Goal: Task Accomplishment & Management: Manage account settings

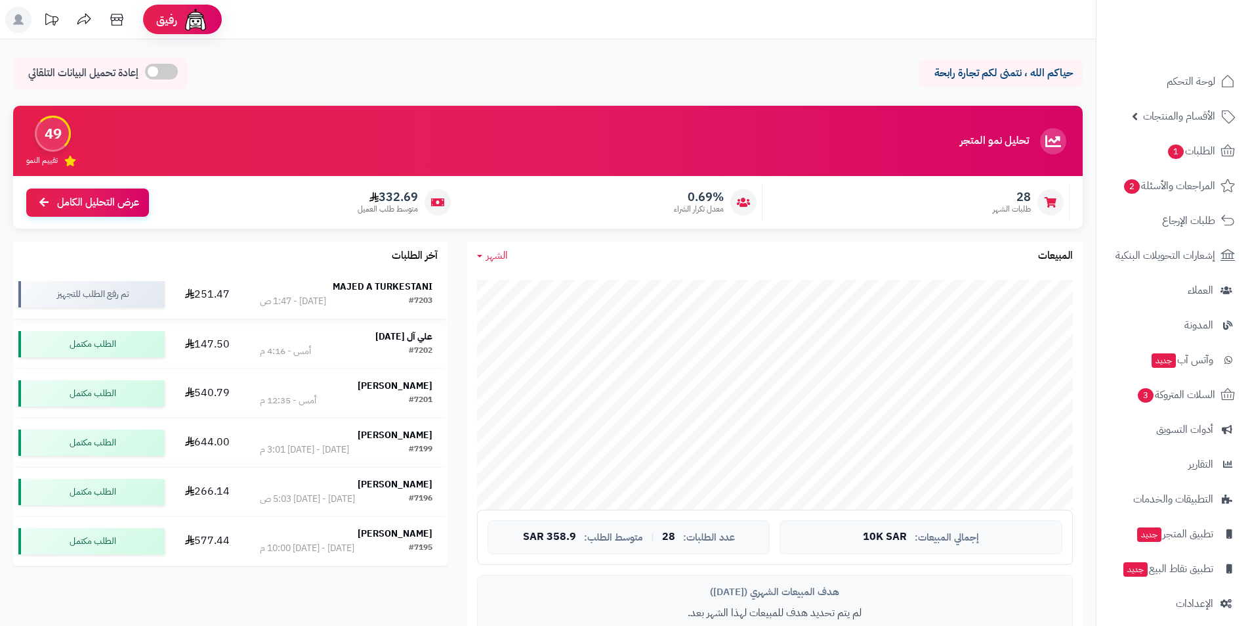
click at [346, 292] on strong "MAJED A TURKESTANI" at bounding box center [383, 287] width 100 height 14
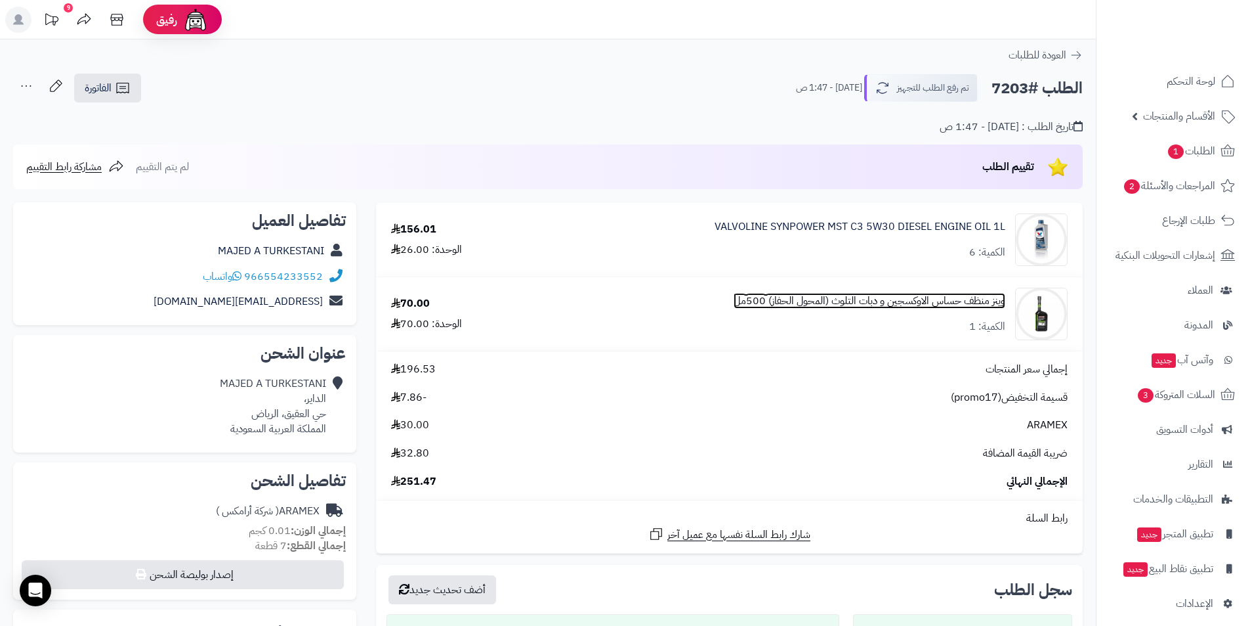
click at [943, 303] on link "وينز منظف حساس الاوكسجين و دبات التلوث (المحول الحفاز) 500مل" at bounding box center [870, 300] width 272 height 15
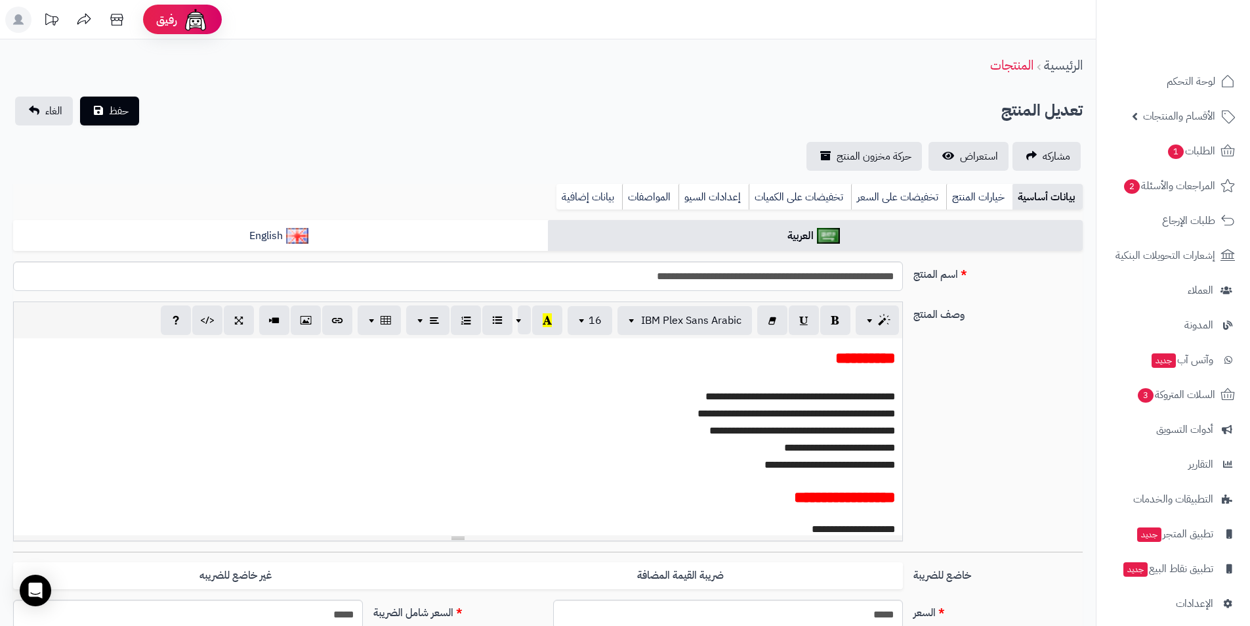
select select
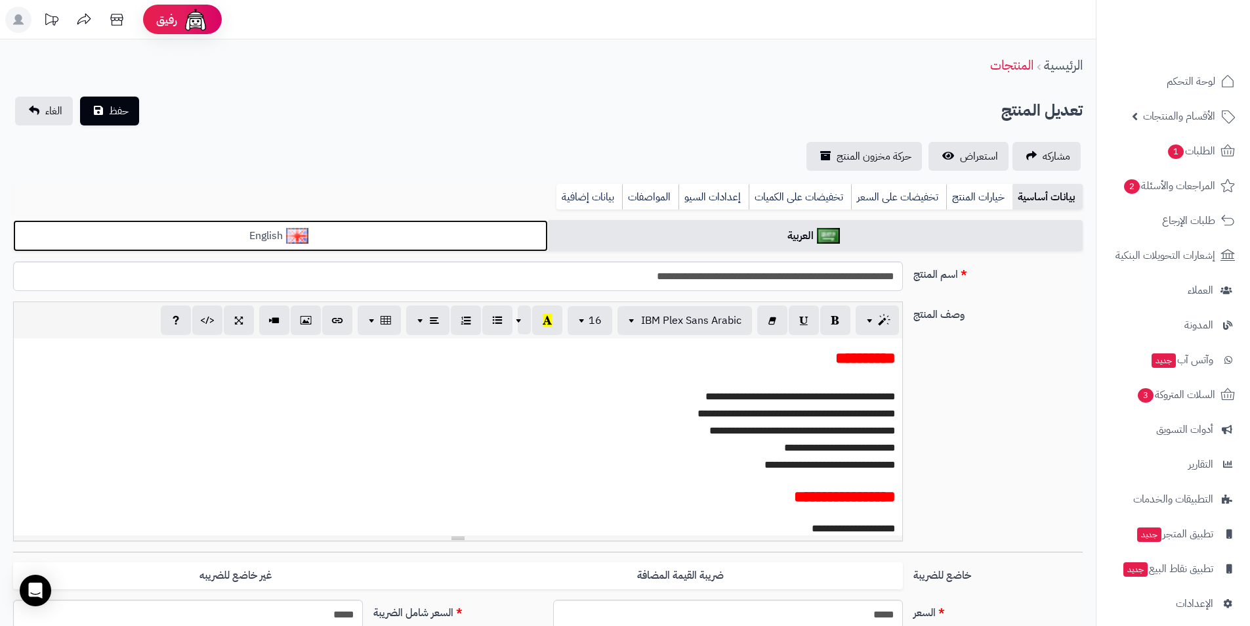
click at [417, 227] on link "English" at bounding box center [280, 236] width 535 height 32
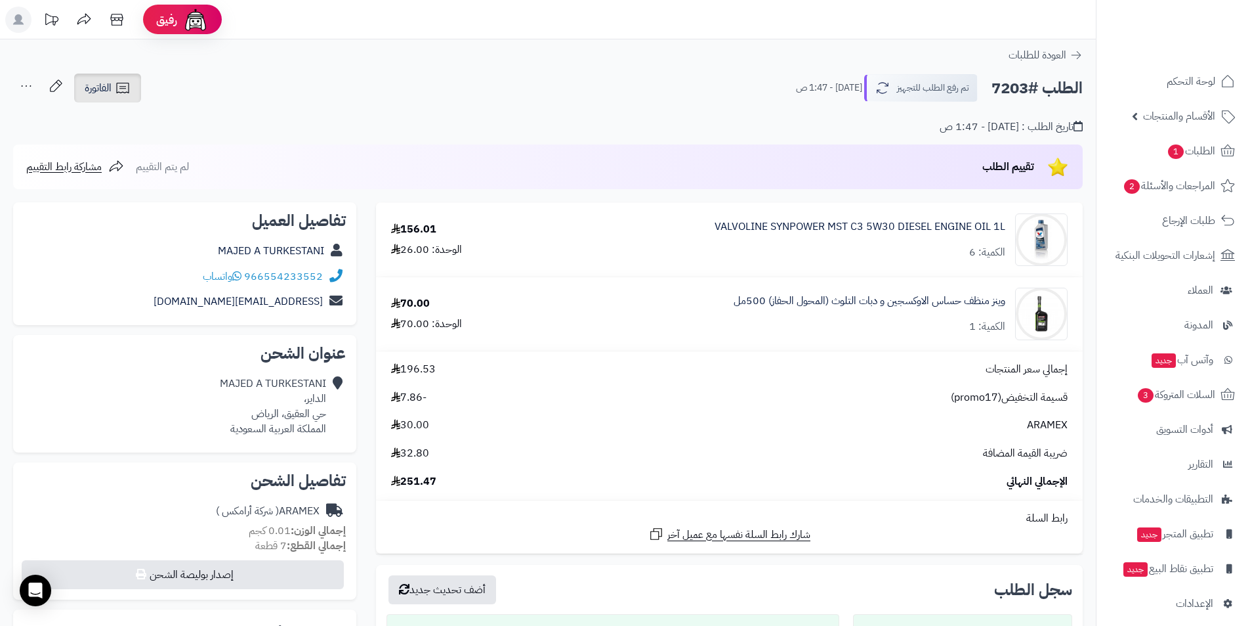
click at [112, 100] on link "الفاتورة" at bounding box center [107, 88] width 67 height 29
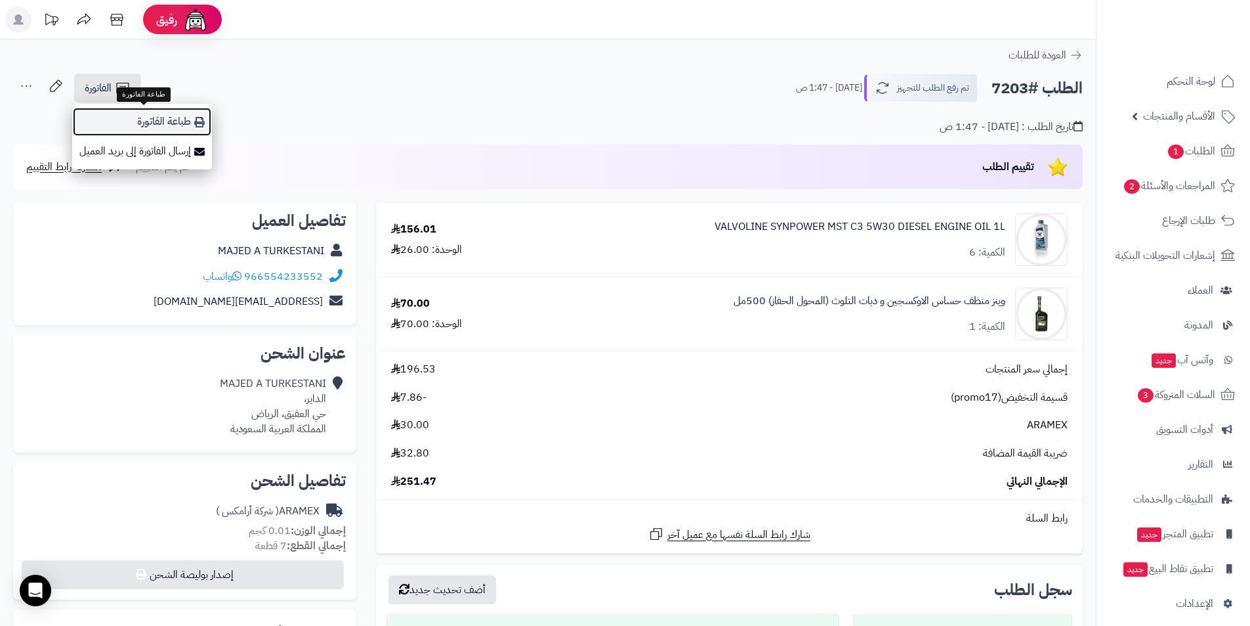
click at [193, 120] on link "طباعة الفاتورة" at bounding box center [142, 122] width 140 height 30
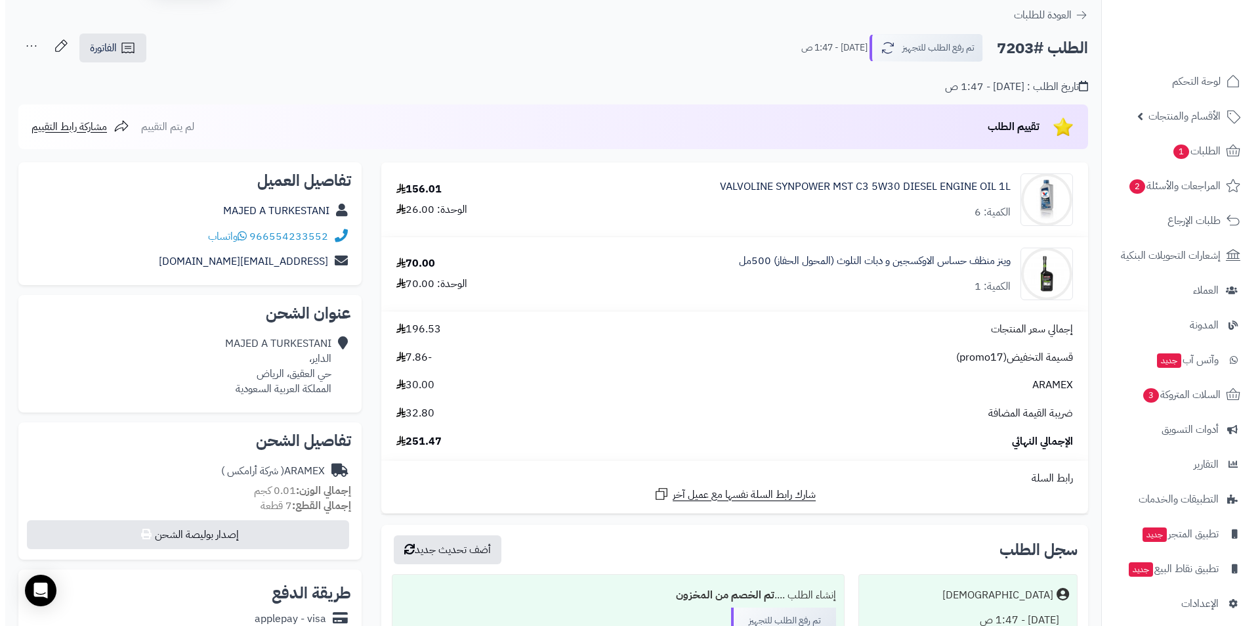
scroll to position [263, 0]
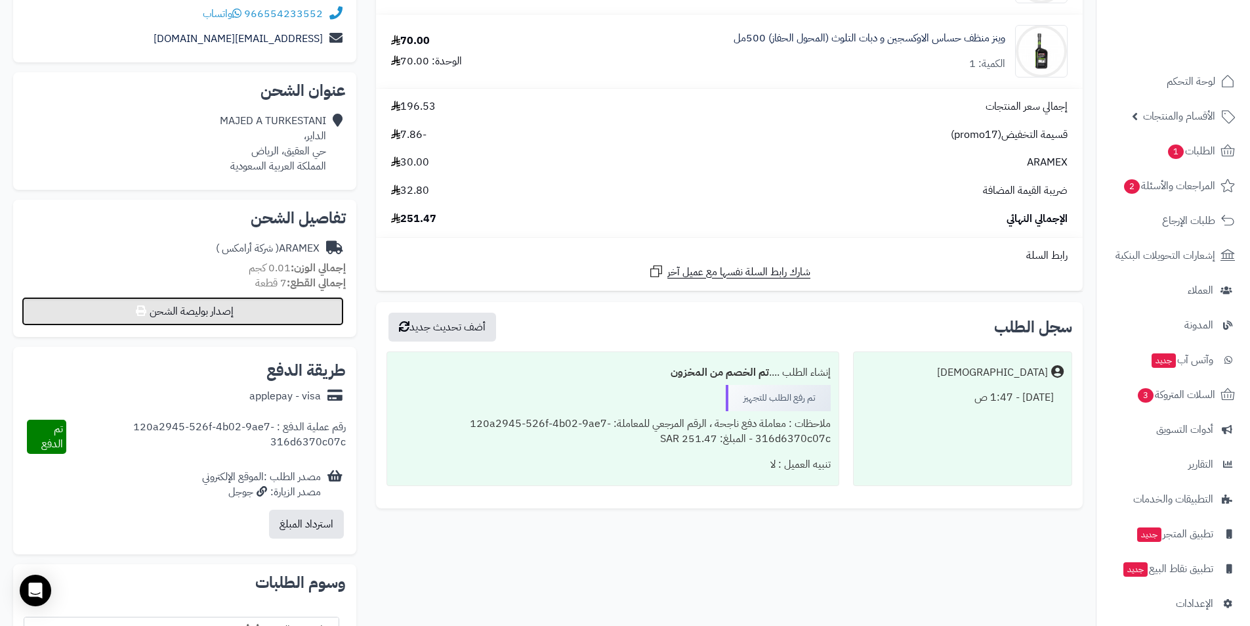
click at [265, 314] on button "إصدار بوليصة الشحن" at bounding box center [183, 311] width 322 height 29
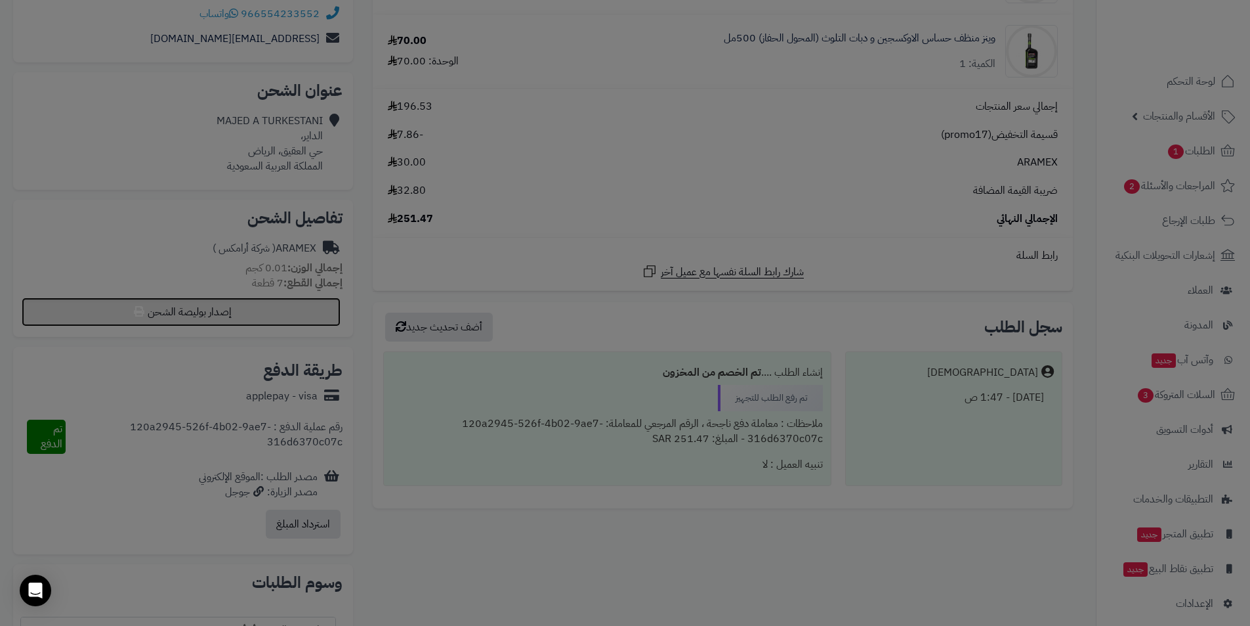
select select "******"
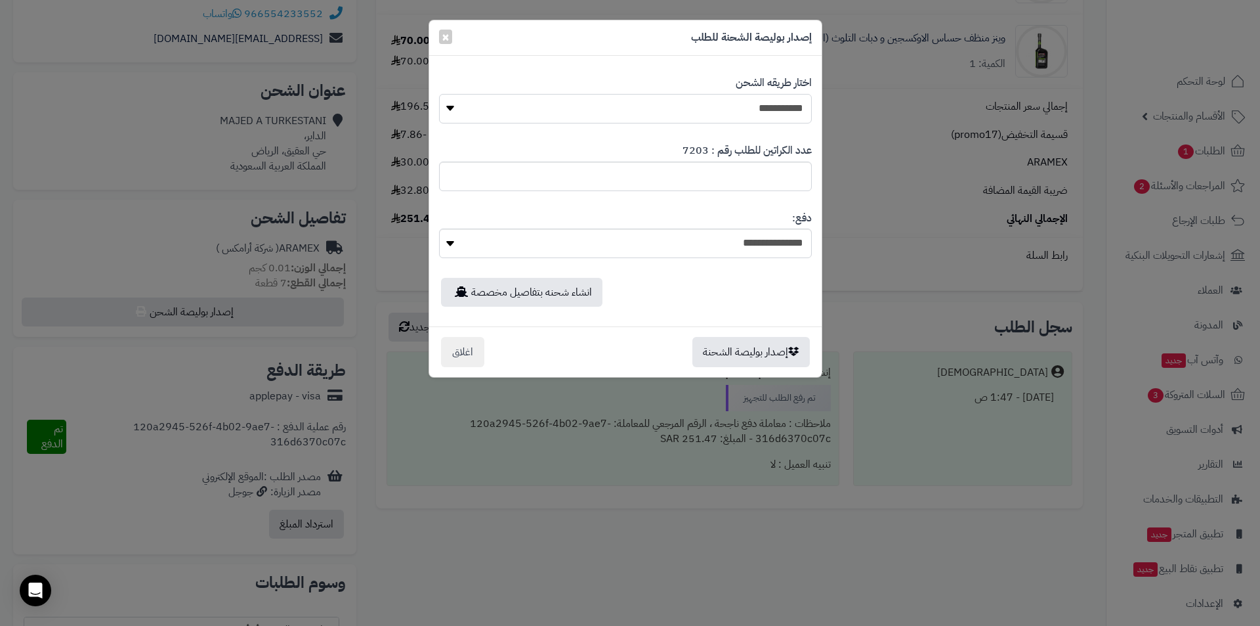
click at [533, 104] on select "**********" at bounding box center [625, 109] width 373 height 30
click at [439, 94] on select "**********" at bounding box center [625, 109] width 373 height 30
click at [769, 350] on button "إصدار بوليصة الشحنة" at bounding box center [751, 352] width 117 height 30
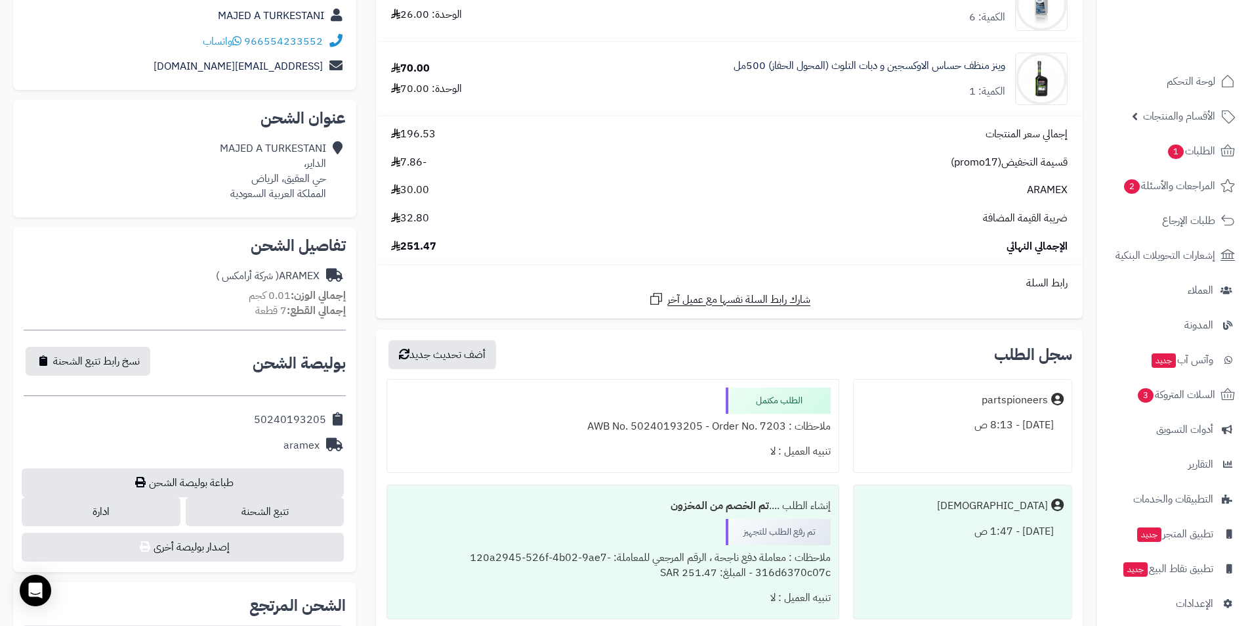
scroll to position [328, 0]
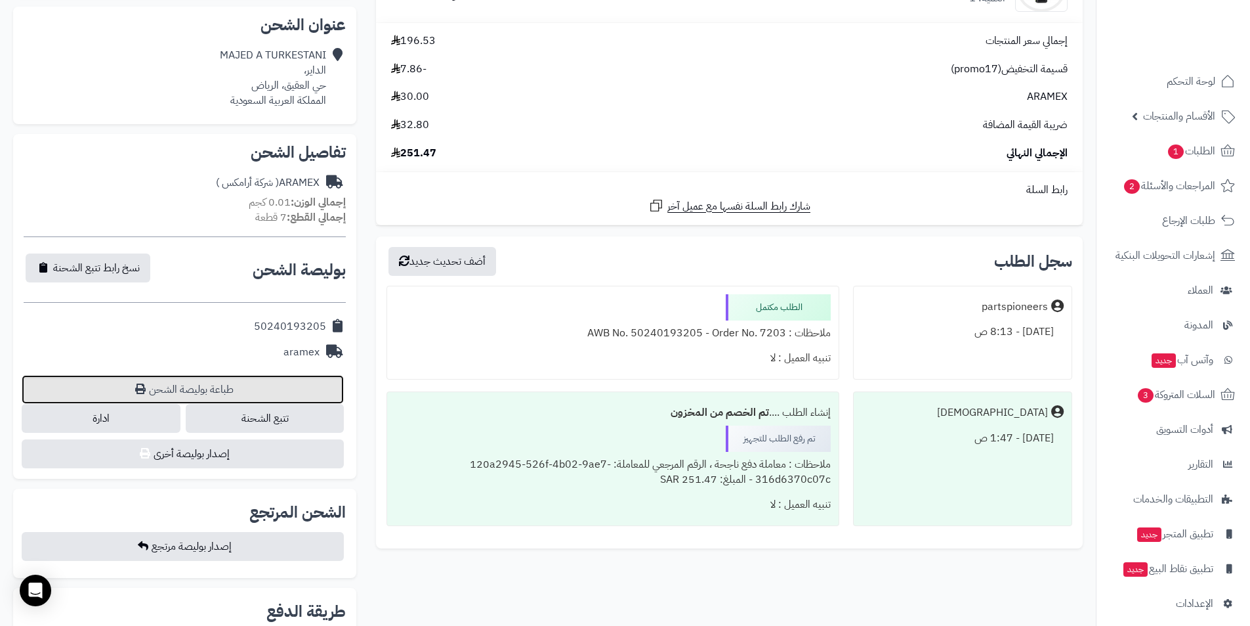
click at [203, 377] on link "طباعة بوليصة الشحن" at bounding box center [183, 389] width 322 height 29
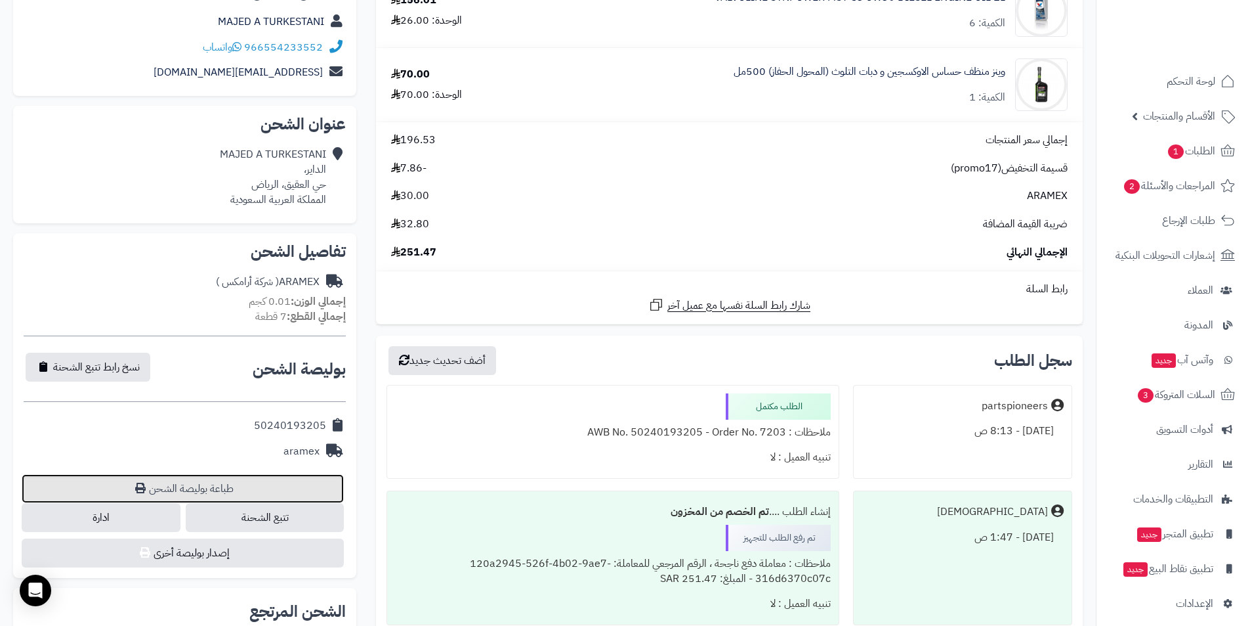
scroll to position [131, 0]
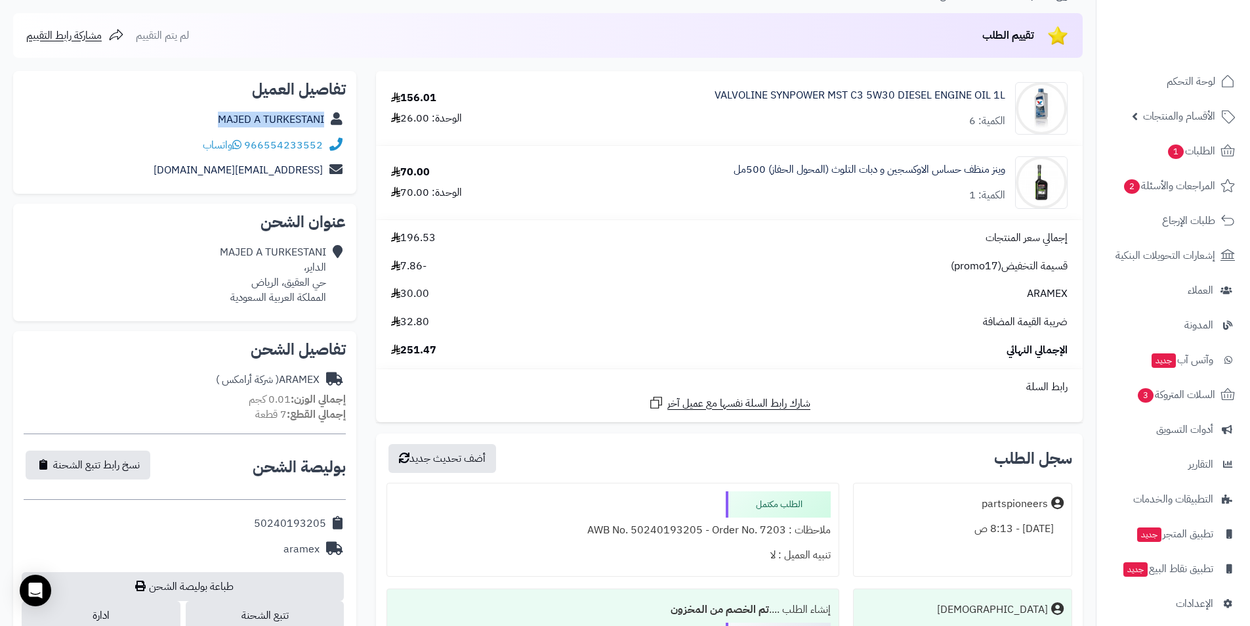
drag, startPoint x: 211, startPoint y: 119, endPoint x: 326, endPoint y: 113, distance: 115.1
click at [326, 113] on div "MAJED A TURKESTANI" at bounding box center [185, 120] width 322 height 26
copy div "MAJED A TURKESTANI"
click at [874, 93] on link "VALVOLINE SYNPOWER MST C3 5W30 DIESEL ENGINE OIL 1L" at bounding box center [860, 95] width 291 height 15
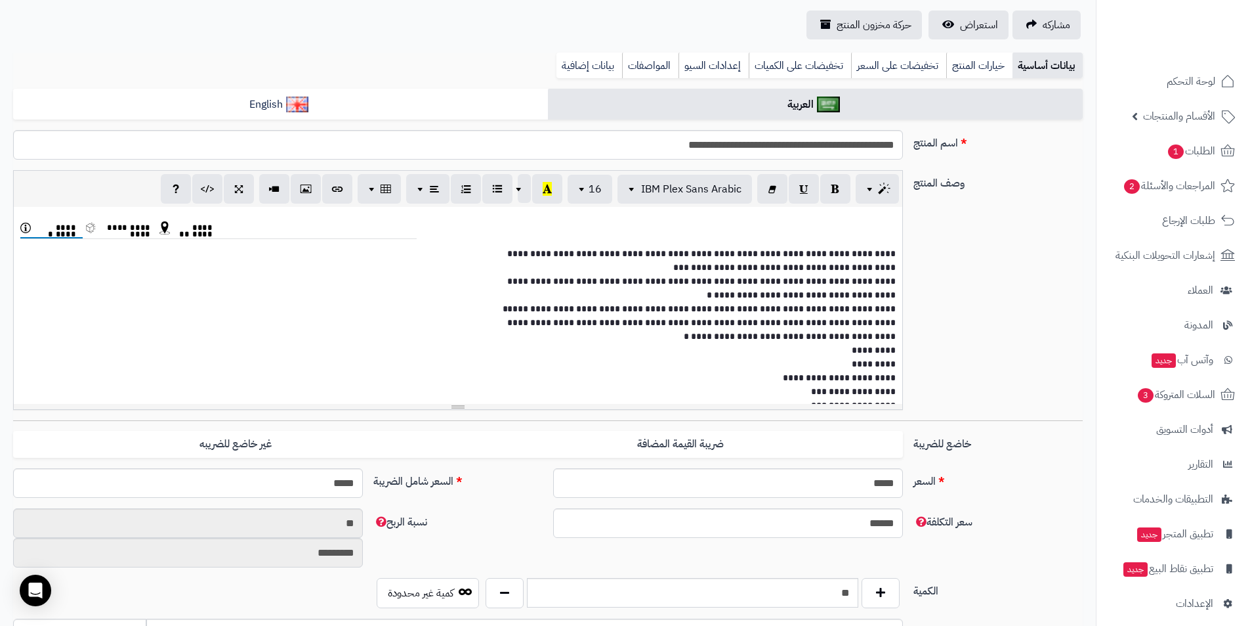
scroll to position [174, 0]
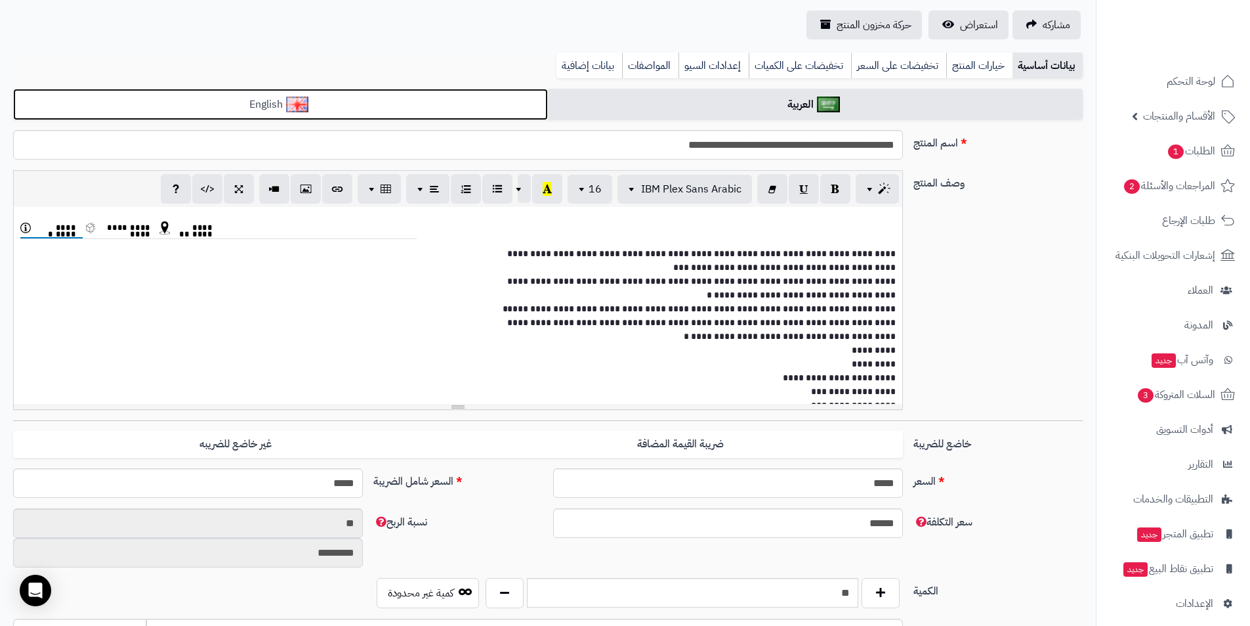
click at [506, 99] on link "English" at bounding box center [280, 105] width 535 height 32
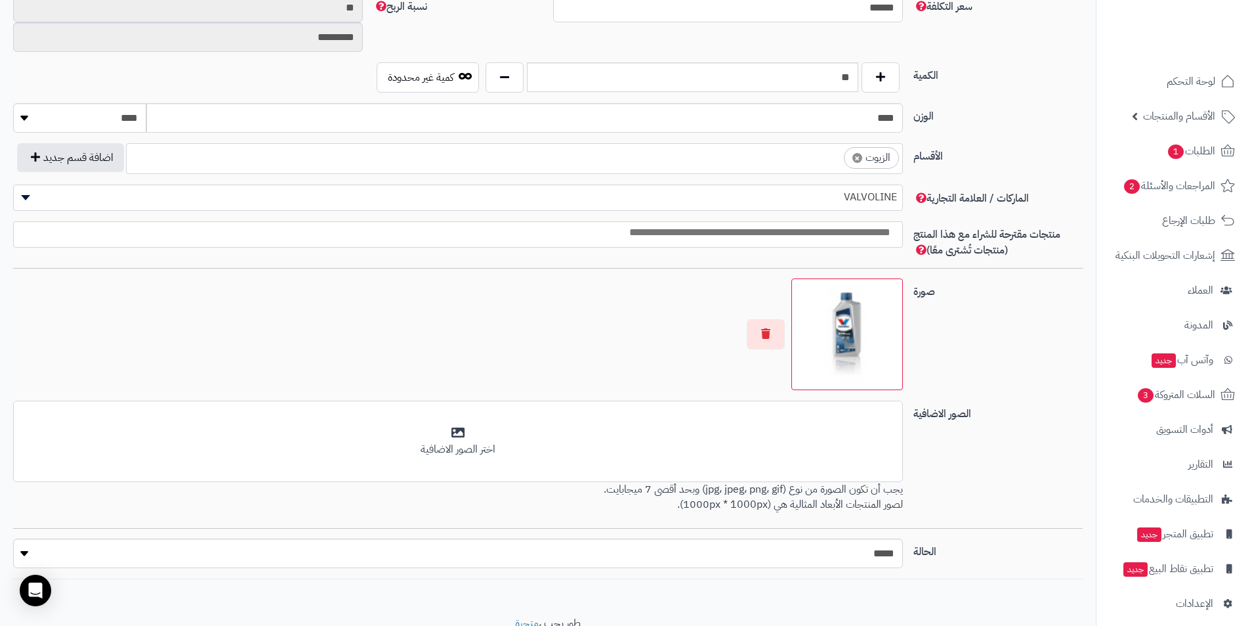
scroll to position [718, 0]
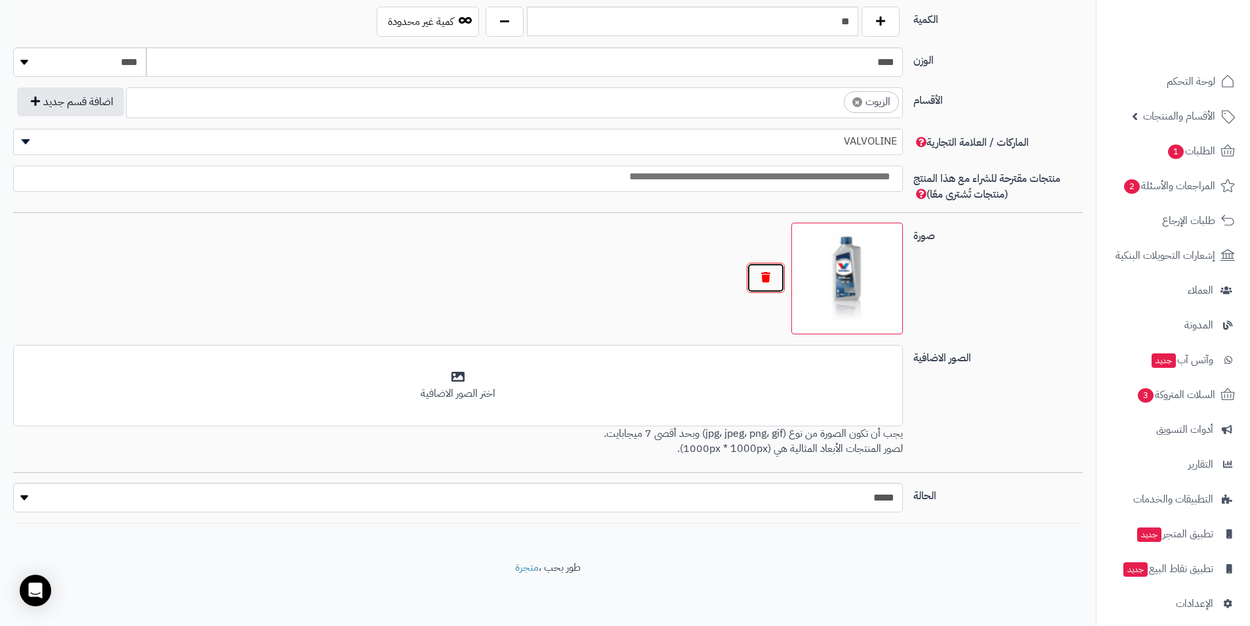
click at [765, 279] on button "button" at bounding box center [766, 278] width 38 height 30
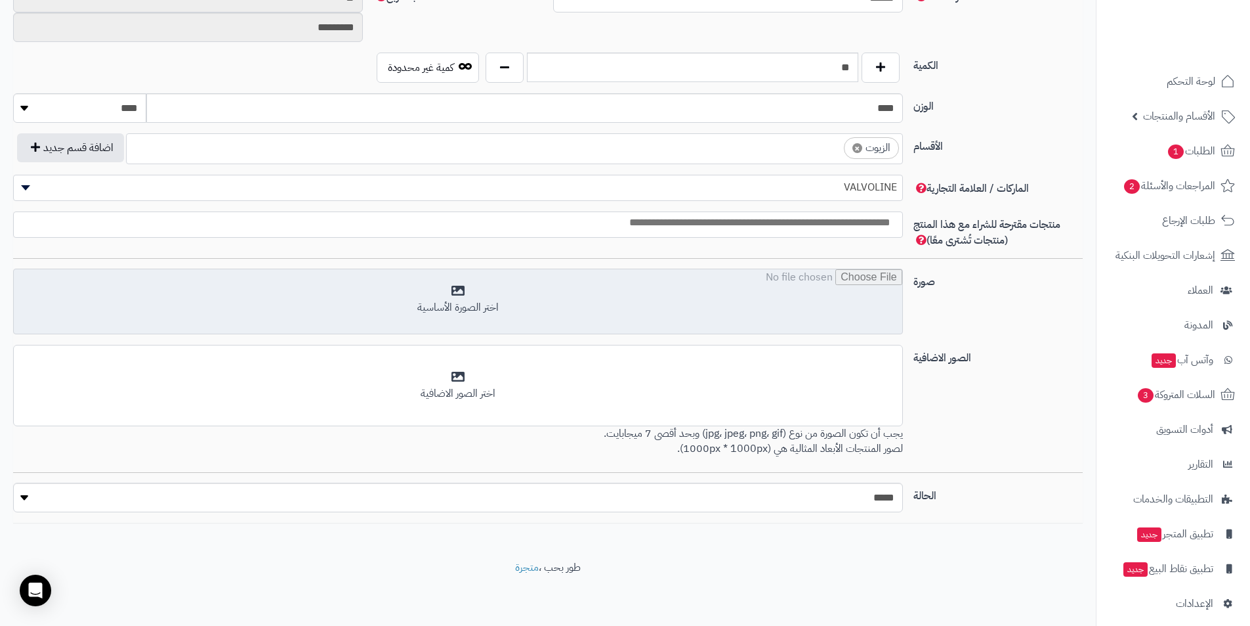
click at [544, 280] on input "file" at bounding box center [458, 302] width 889 height 66
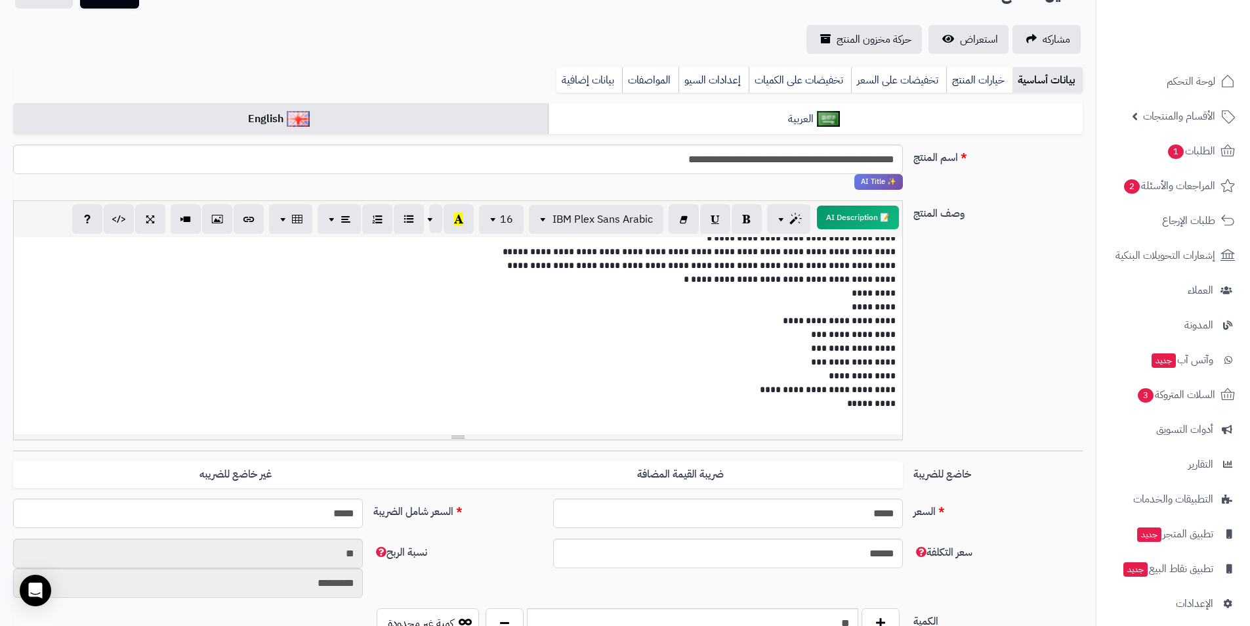
scroll to position [0, 0]
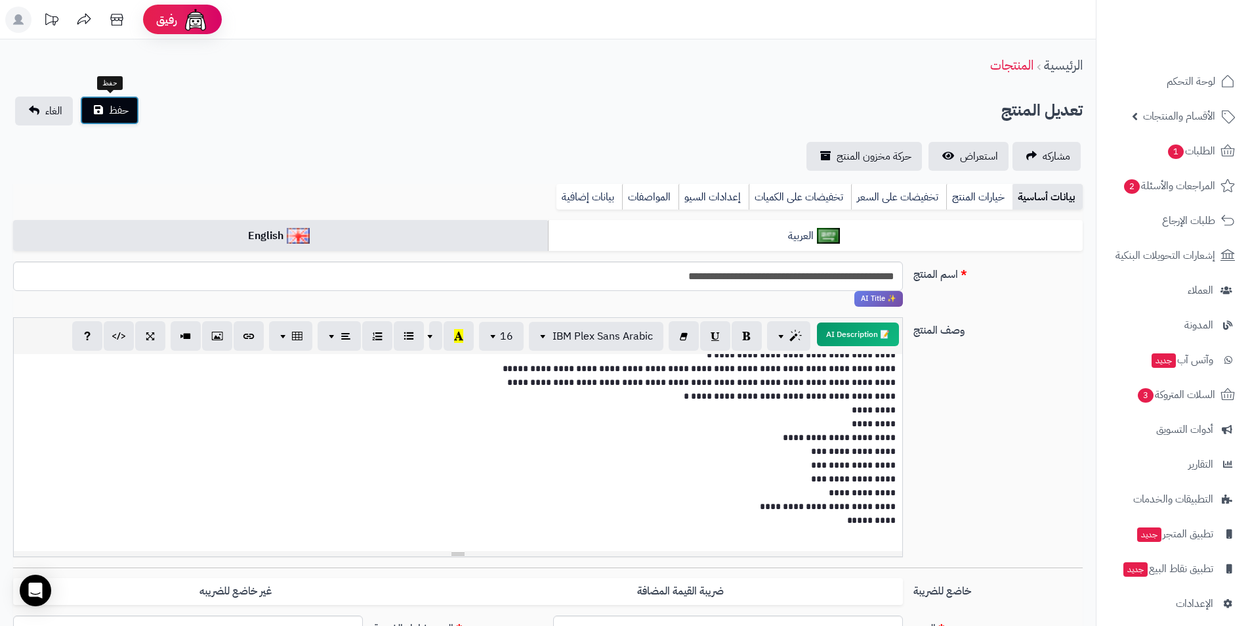
click at [134, 104] on button "حفظ" at bounding box center [109, 110] width 59 height 29
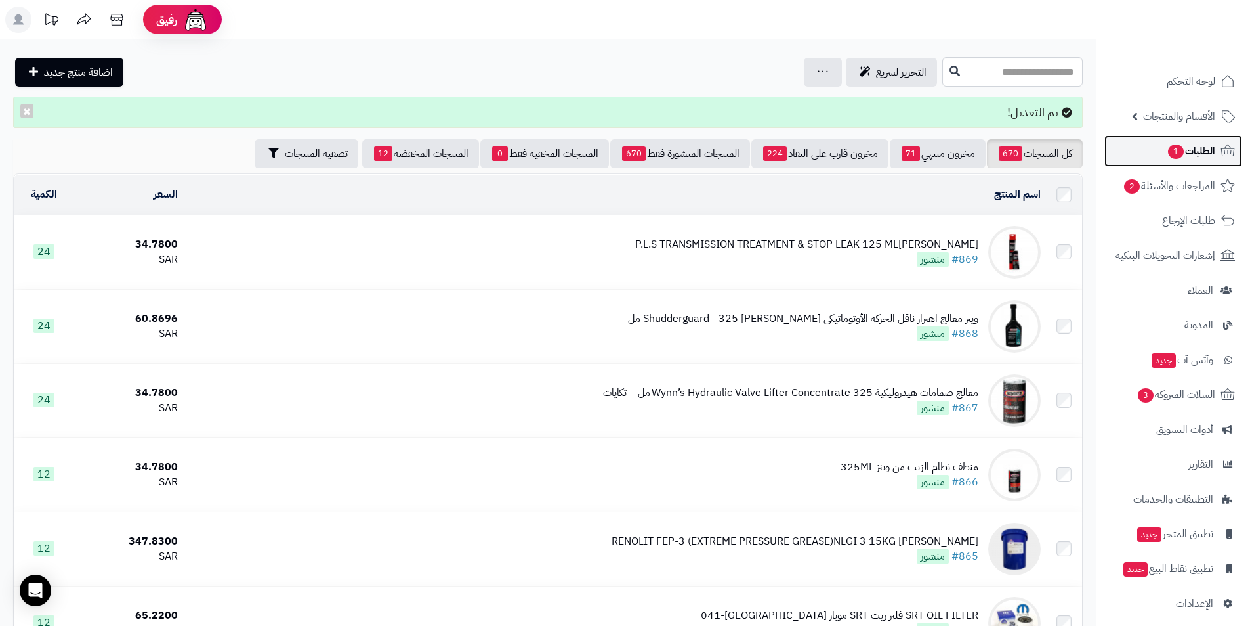
click at [1140, 156] on link "الطلبات 1" at bounding box center [1174, 151] width 138 height 32
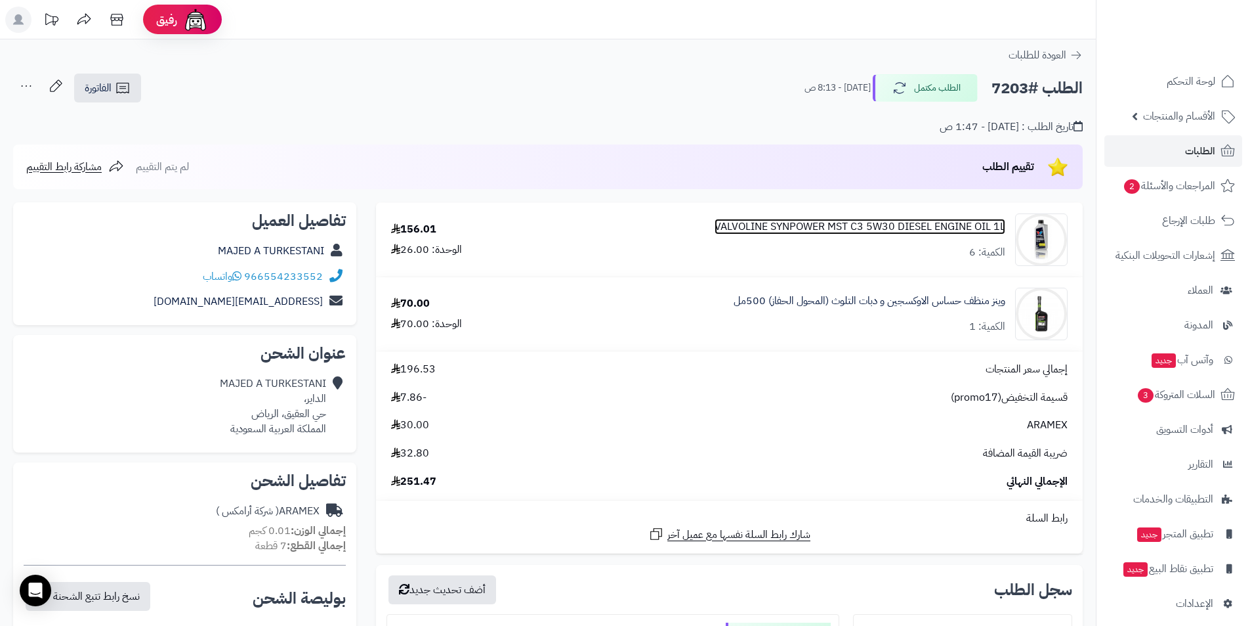
click at [863, 228] on link "VALVOLINE SYNPOWER MST C3 5W30 DIESEL ENGINE OIL 1L" at bounding box center [860, 226] width 291 height 15
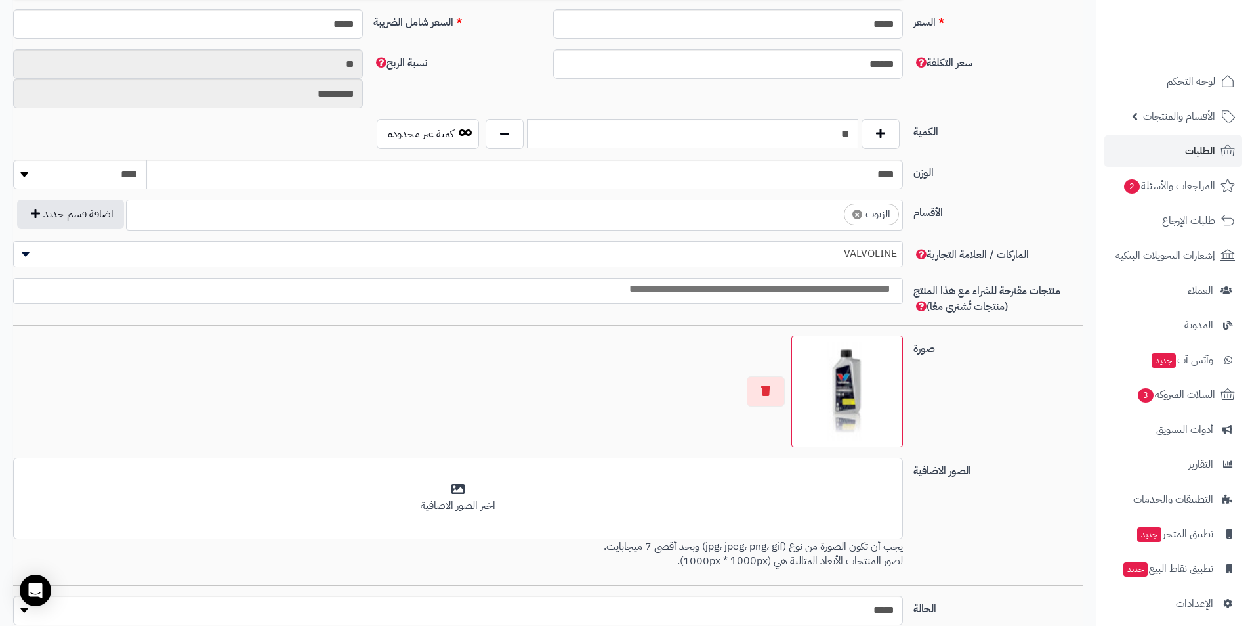
scroll to position [591, 0]
click at [116, 182] on select "******** **** ***** *****" at bounding box center [79, 174] width 133 height 30
select select "*"
click at [13, 159] on select "******** **** ***** *****" at bounding box center [79, 174] width 133 height 30
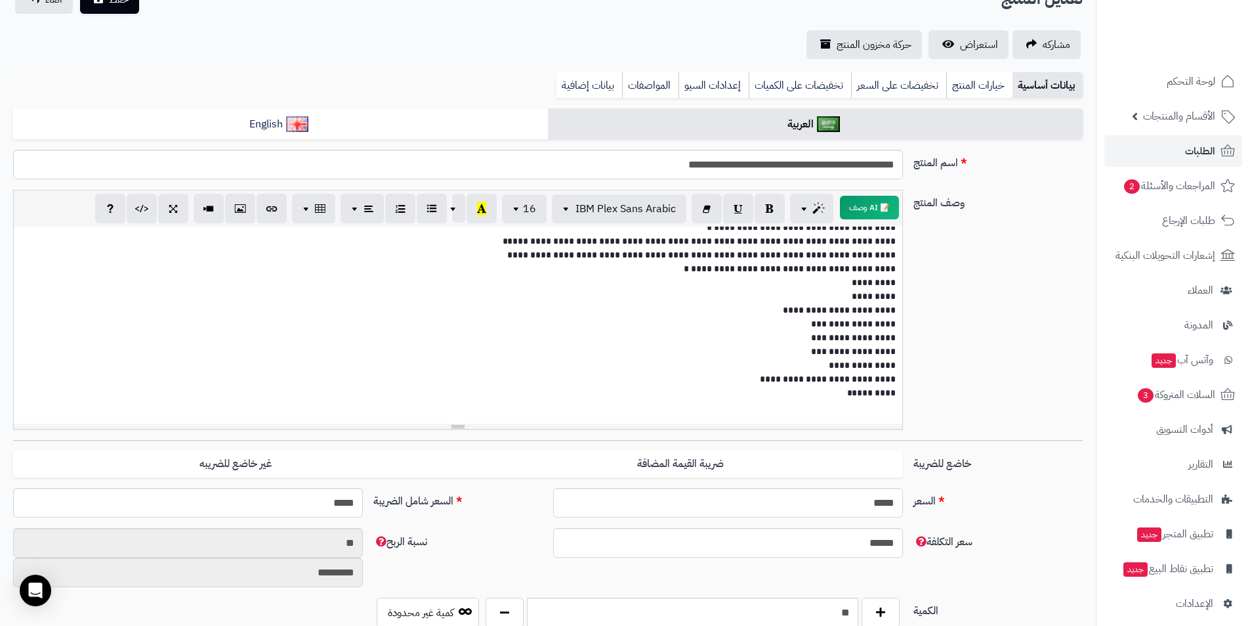
scroll to position [66, 0]
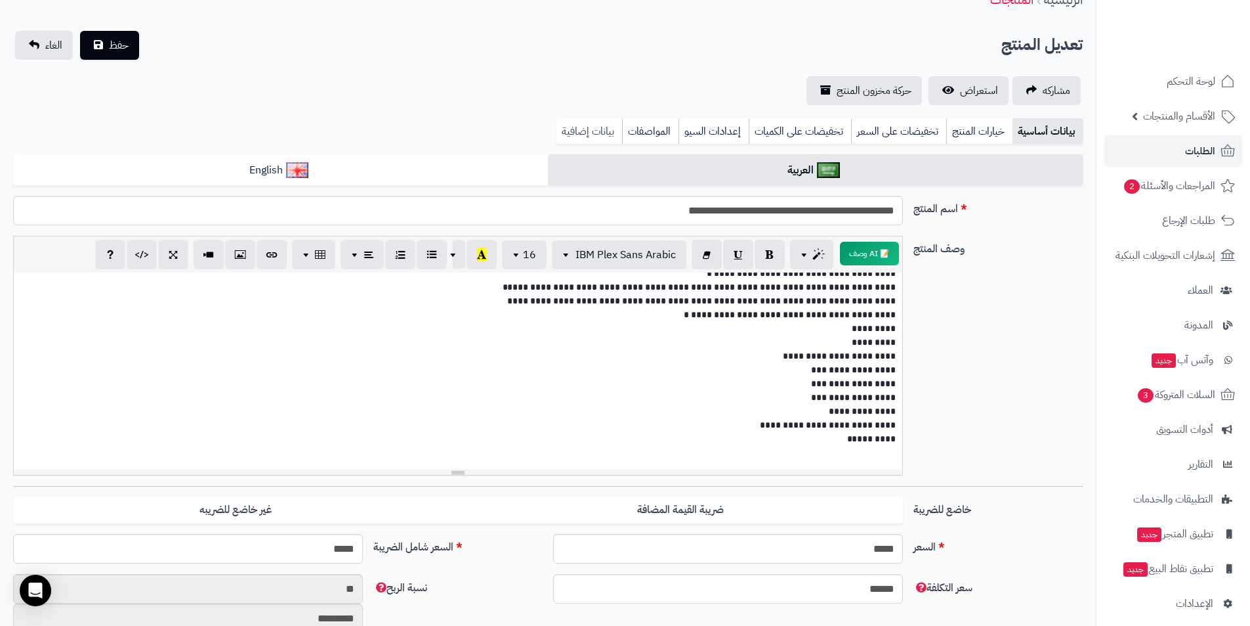
click at [596, 133] on link "بيانات إضافية" at bounding box center [590, 131] width 66 height 26
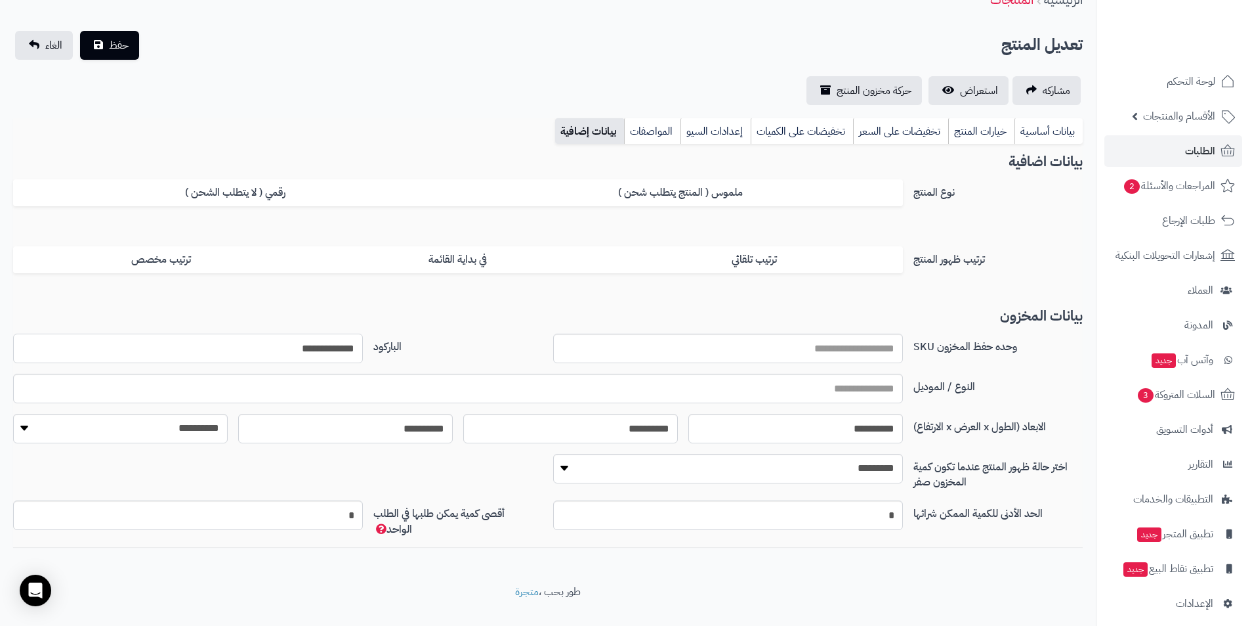
click at [303, 347] on input "**********" at bounding box center [188, 348] width 350 height 30
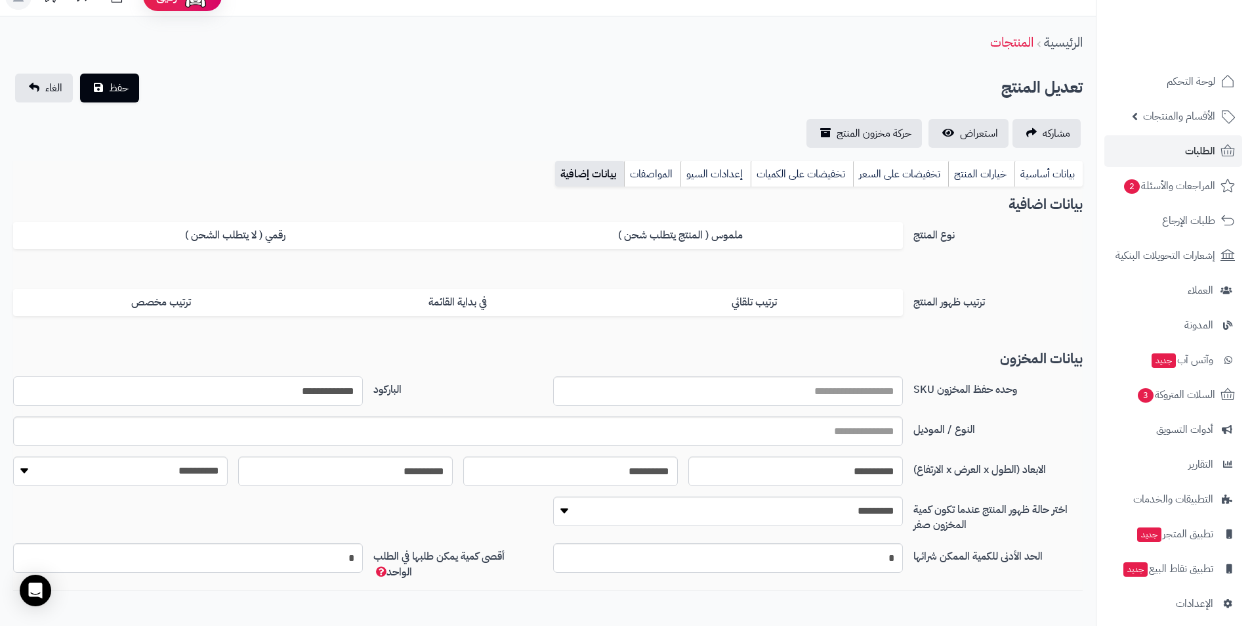
scroll to position [0, 0]
